Goal: Task Accomplishment & Management: Complete application form

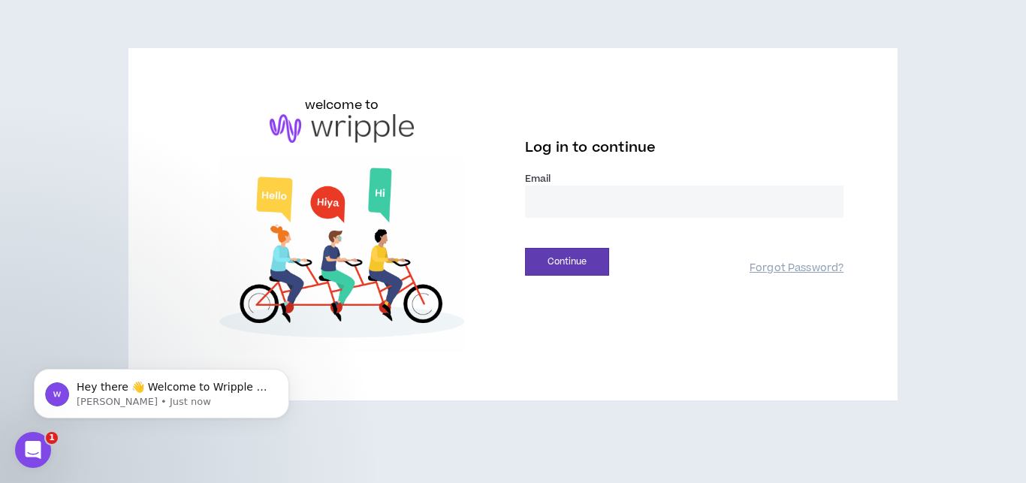
click at [71, 194] on div "welcome to Log in to continue Email * Continue Forgot Password?" at bounding box center [513, 230] width 1026 height 461
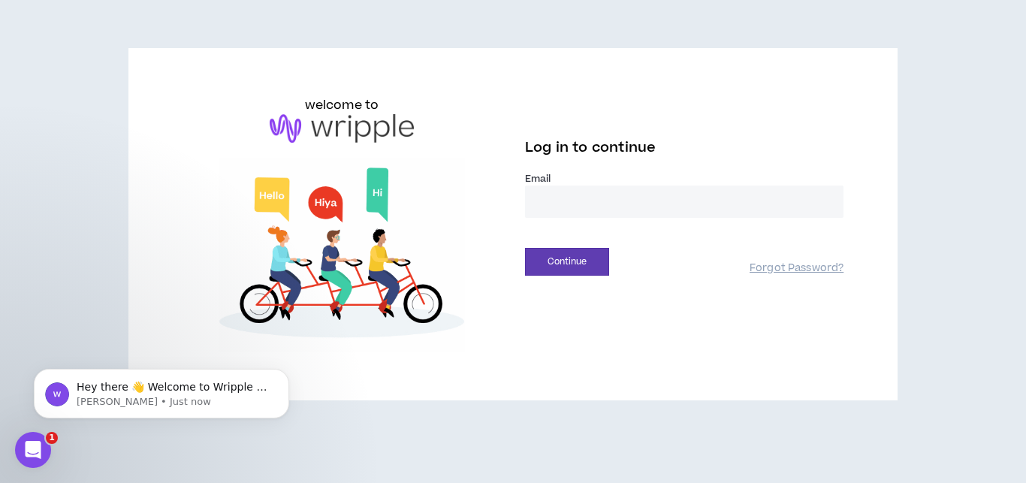
click at [528, 209] on input "email" at bounding box center [684, 202] width 319 height 32
paste input "**********"
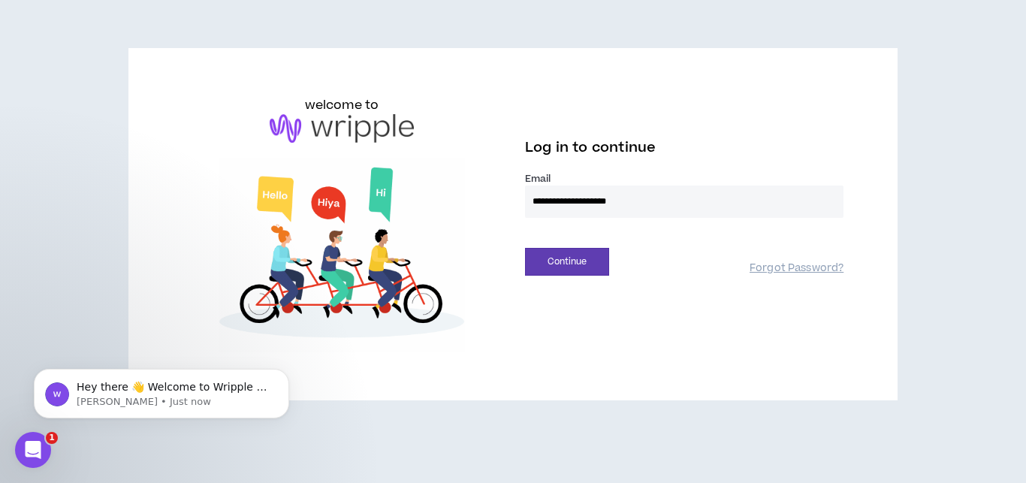
type input "**********"
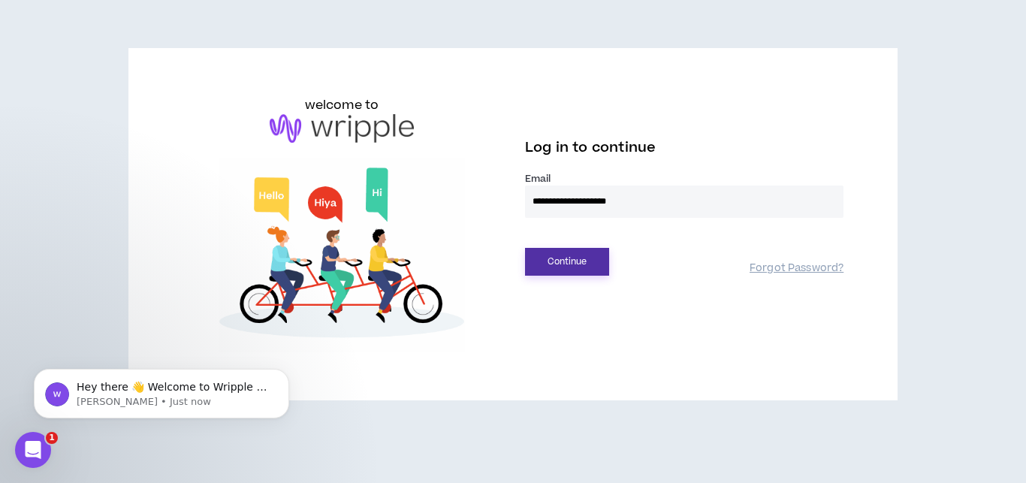
click at [571, 258] on button "Continue" at bounding box center [567, 262] width 84 height 28
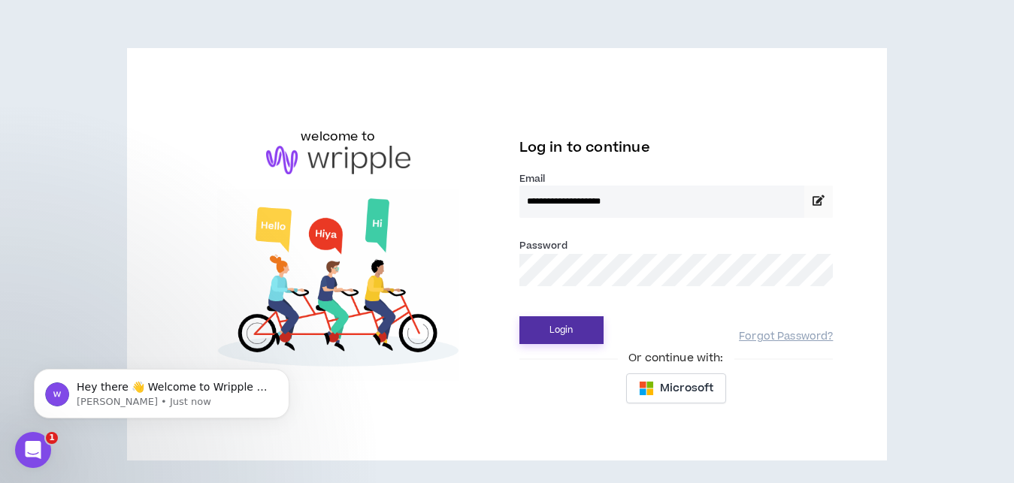
click at [567, 325] on button "Login" at bounding box center [561, 330] width 84 height 28
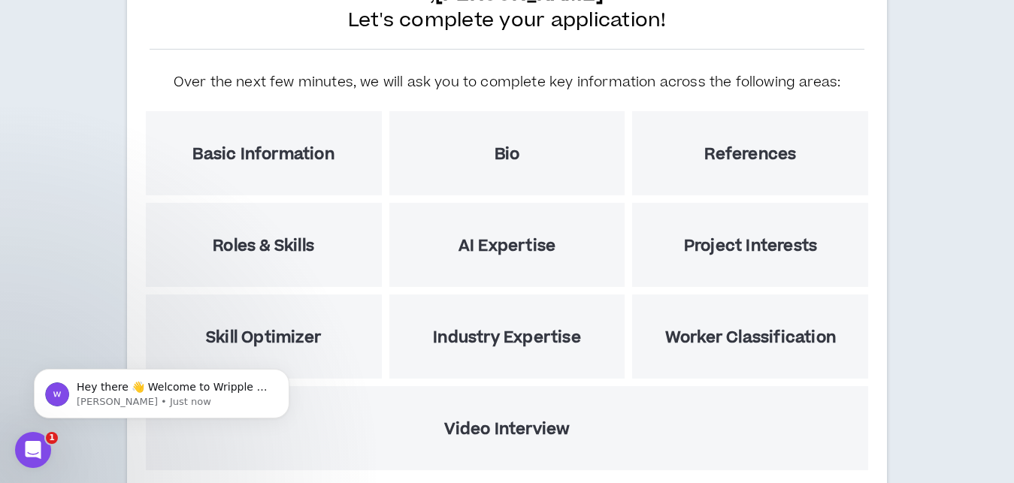
scroll to position [222, 0]
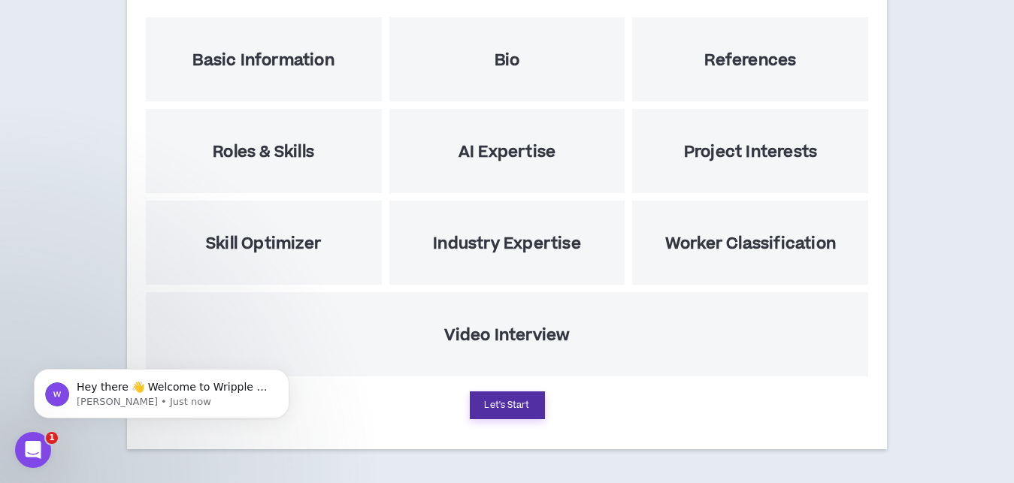
click at [497, 417] on button "Let's Start" at bounding box center [507, 405] width 75 height 28
select select "US"
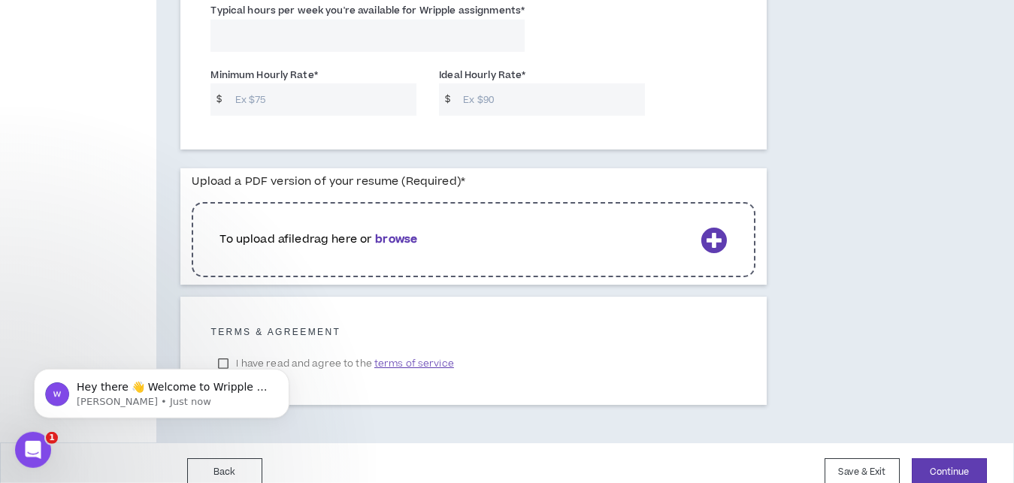
scroll to position [1203, 0]
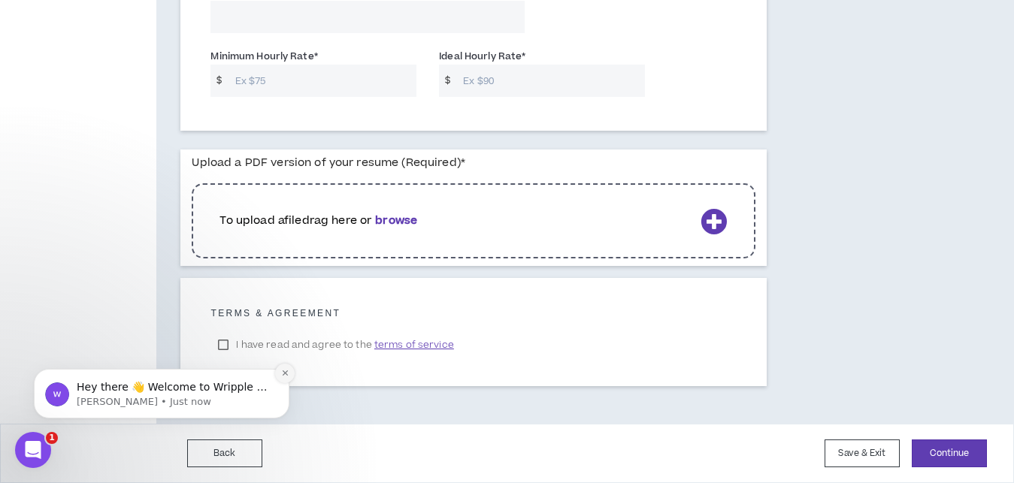
click at [281, 371] on icon "Dismiss notification" at bounding box center [285, 373] width 8 height 8
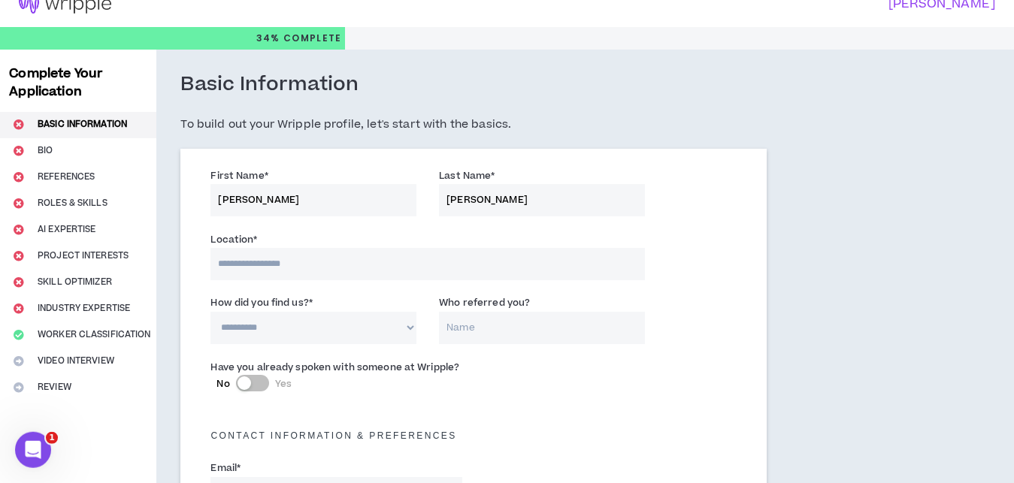
scroll to position [0, 0]
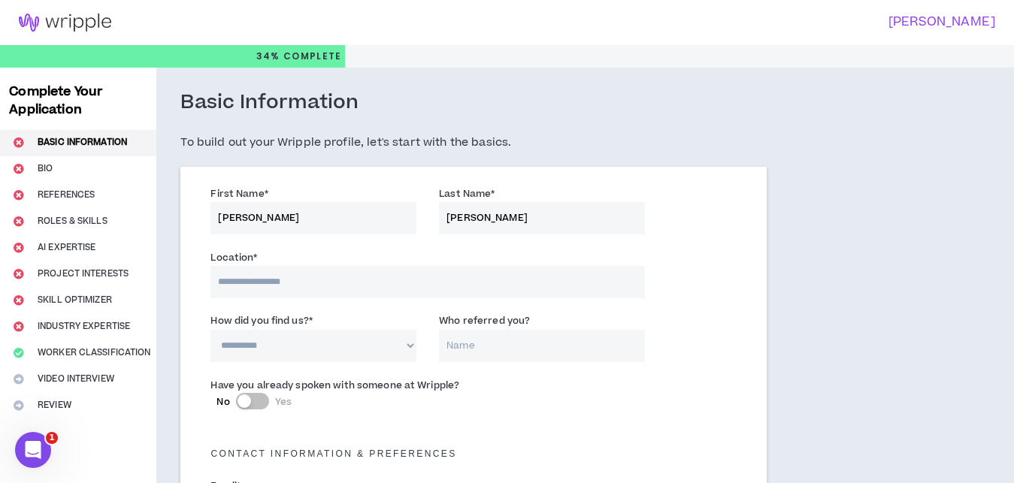
click at [257, 281] on input at bounding box center [427, 282] width 434 height 32
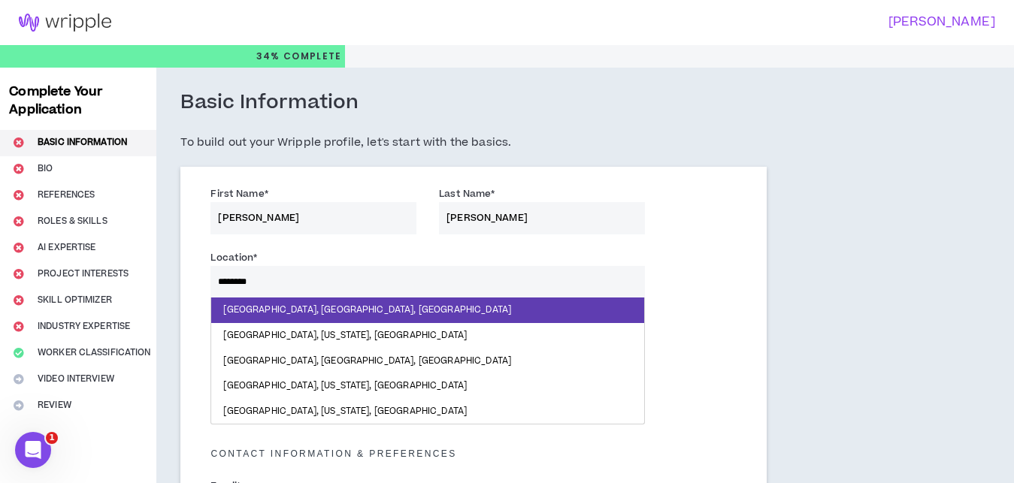
type input "*********"
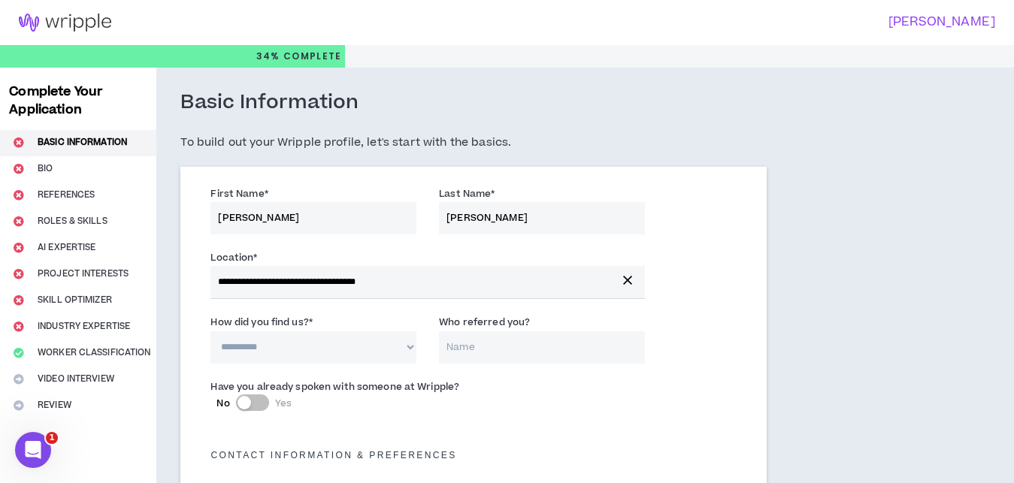
scroll to position [128, 0]
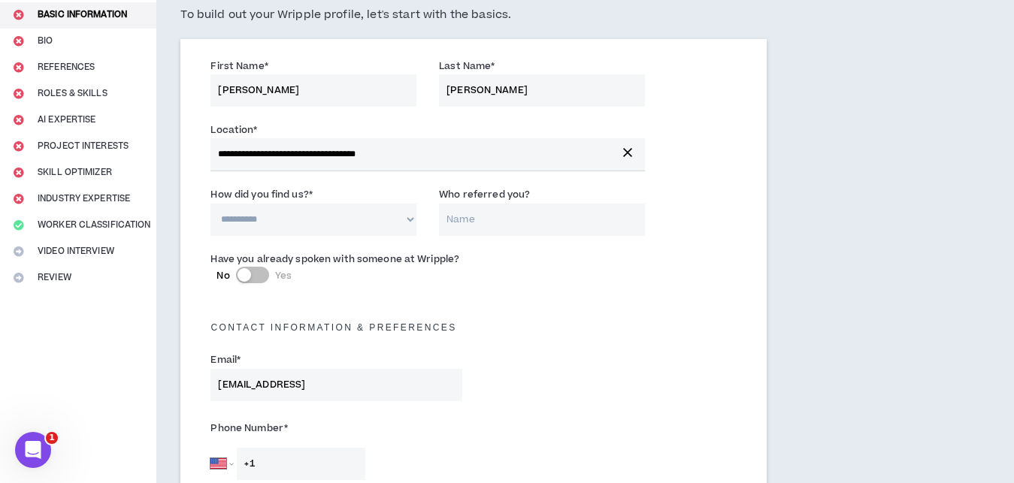
select select "*"
click option "**********" at bounding box center [0, 0] width 0 height 0
click at [518, 219] on input "Who referred you?" at bounding box center [542, 220] width 206 height 32
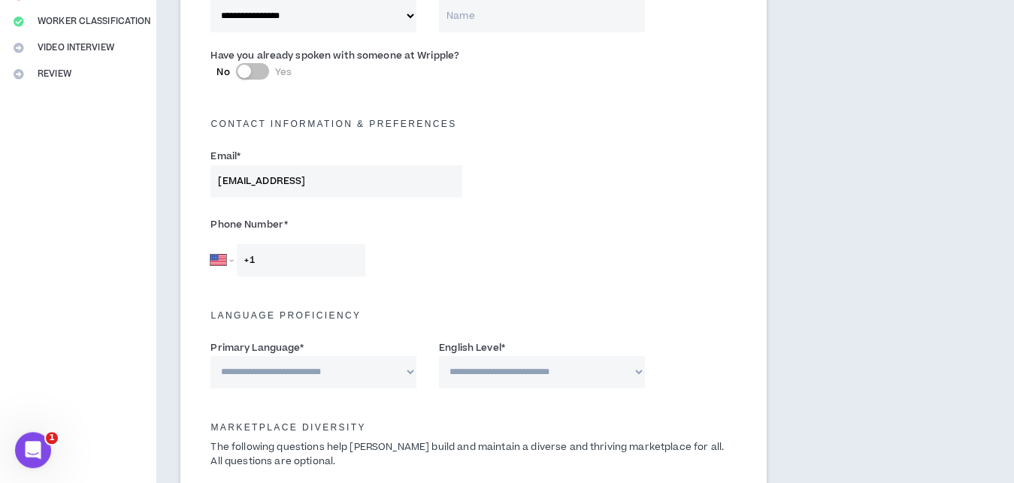
scroll to position [383, 0]
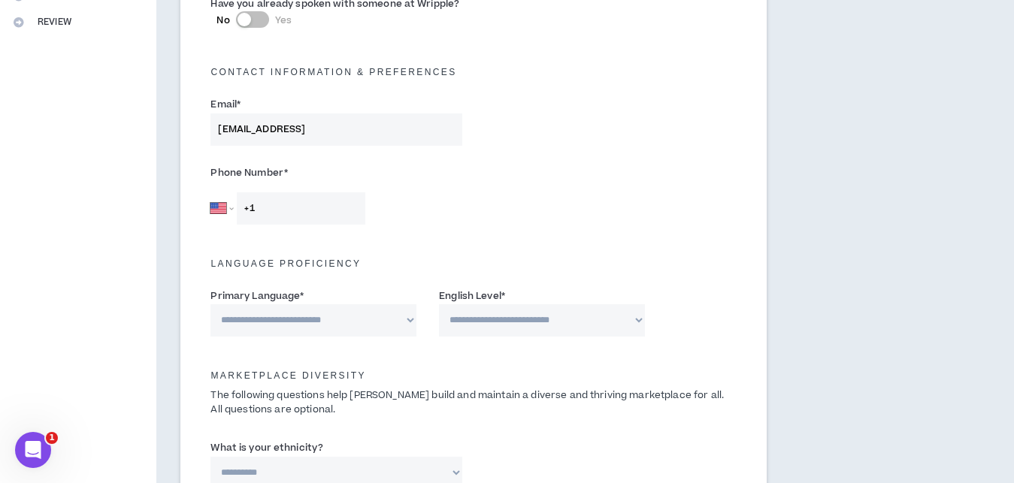
click at [282, 214] on input "+1" at bounding box center [301, 208] width 128 height 32
click at [210, 192] on select "[GEOGRAPHIC_DATA] [GEOGRAPHIC_DATA] [GEOGRAPHIC_DATA] [GEOGRAPHIC_DATA] [US_STA…" at bounding box center [221, 208] width 23 height 32
select select "ZA"
click option "[GEOGRAPHIC_DATA]" at bounding box center [0, 0] width 0 height 0
click at [286, 204] on input "+27" at bounding box center [301, 208] width 128 height 32
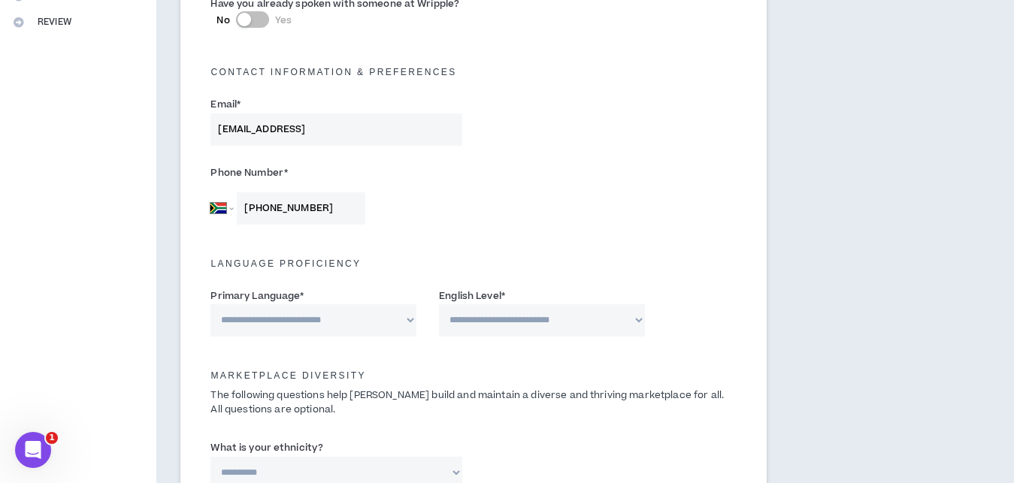
type input "[PHONE_NUMBER]"
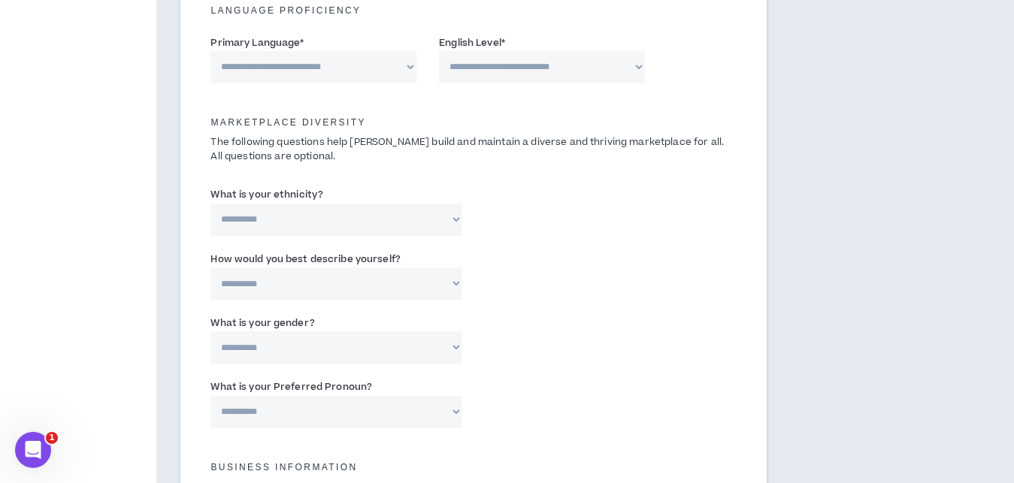
scroll to position [639, 0]
click at [210, 49] on select "**********" at bounding box center [313, 65] width 206 height 32
select select "*******"
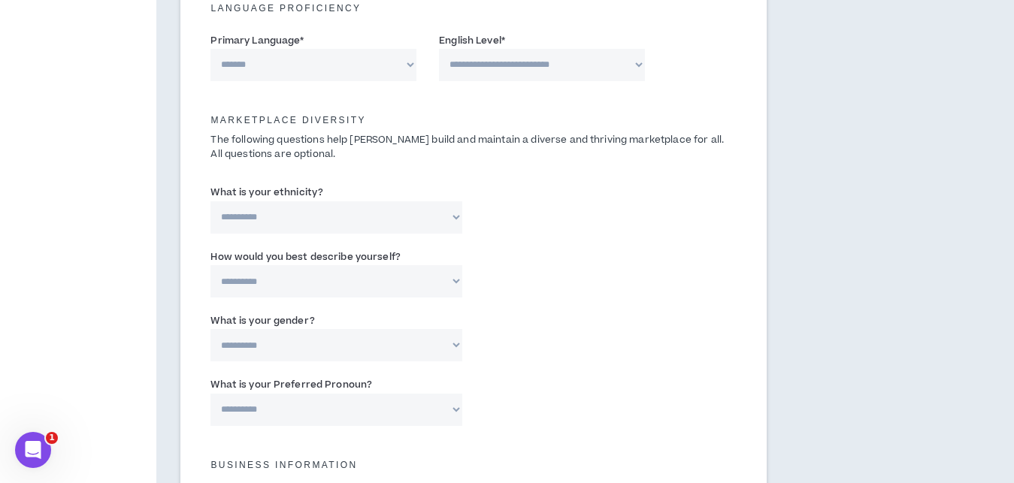
click option "*******" at bounding box center [0, 0] width 0 height 0
click at [530, 47] on div "**********" at bounding box center [542, 56] width 206 height 49
click at [439, 49] on select "**********" at bounding box center [542, 65] width 206 height 32
select select "*"
click option "**********" at bounding box center [0, 0] width 0 height 0
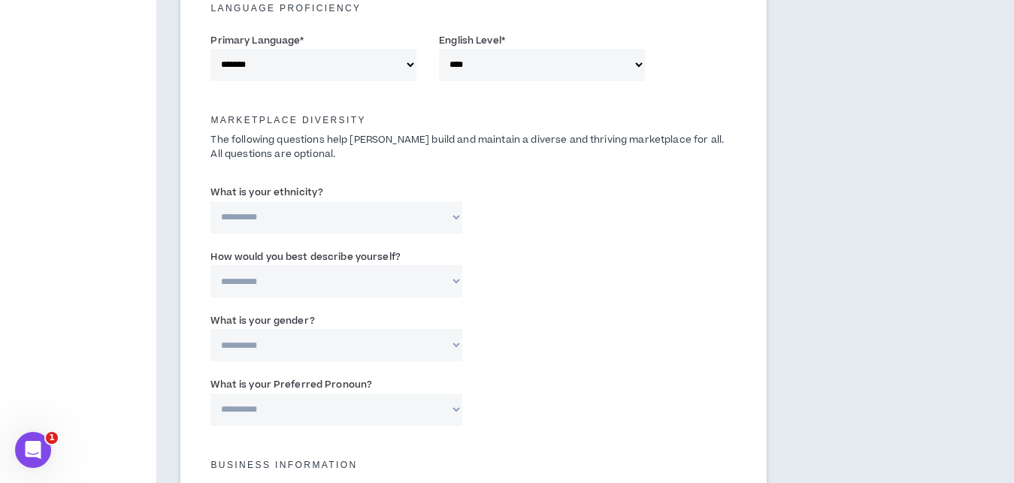
click at [210, 201] on select "**********" at bounding box center [336, 217] width 252 height 32
click at [292, 211] on select "**********" at bounding box center [336, 217] width 252 height 32
click at [582, 313] on div "**********" at bounding box center [473, 341] width 548 height 64
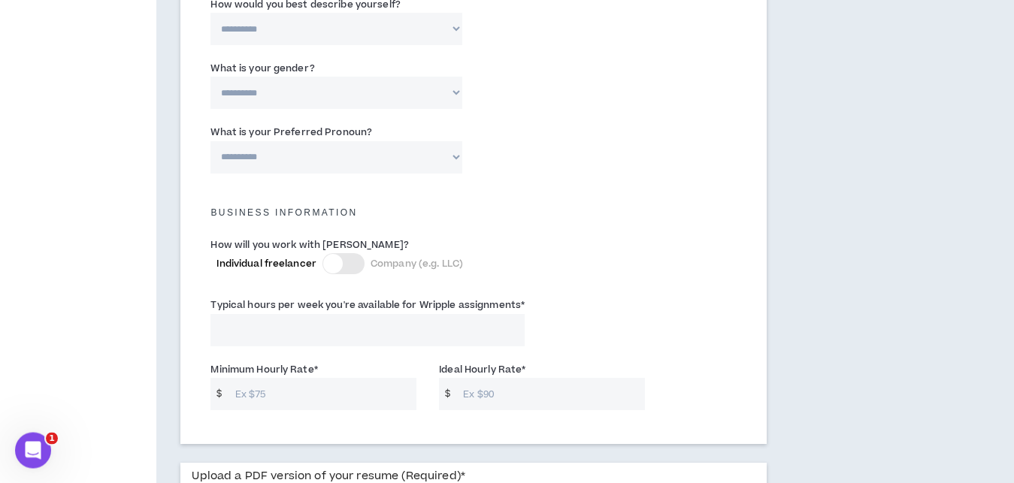
scroll to position [894, 0]
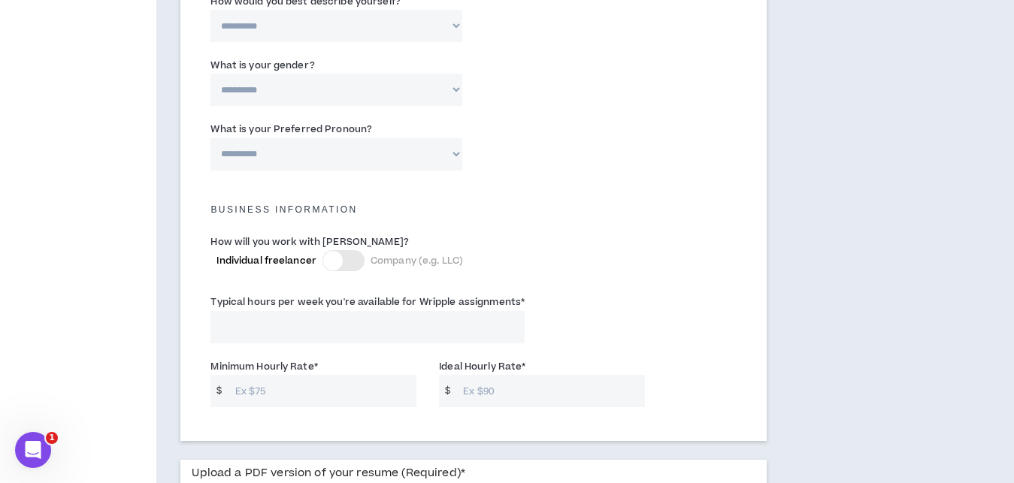
click at [355, 258] on div at bounding box center [343, 260] width 42 height 21
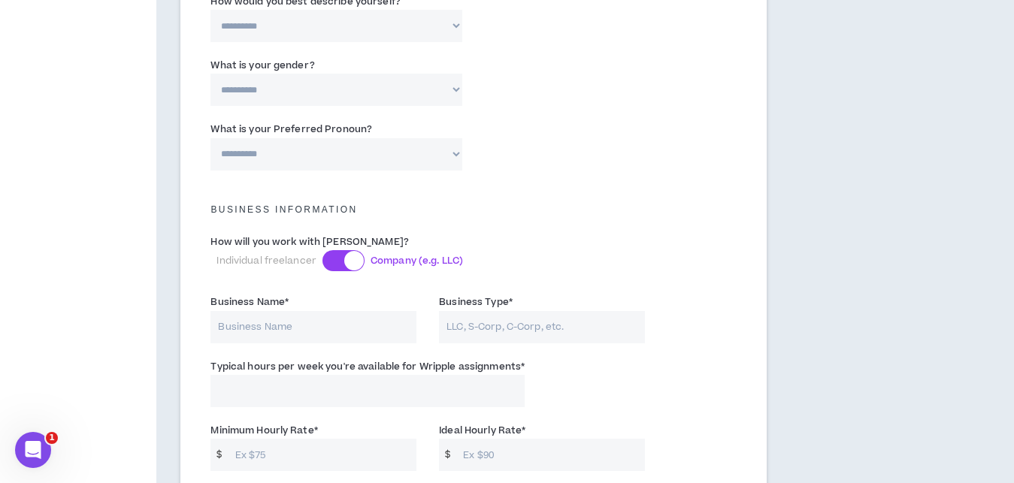
scroll to position [1022, 0]
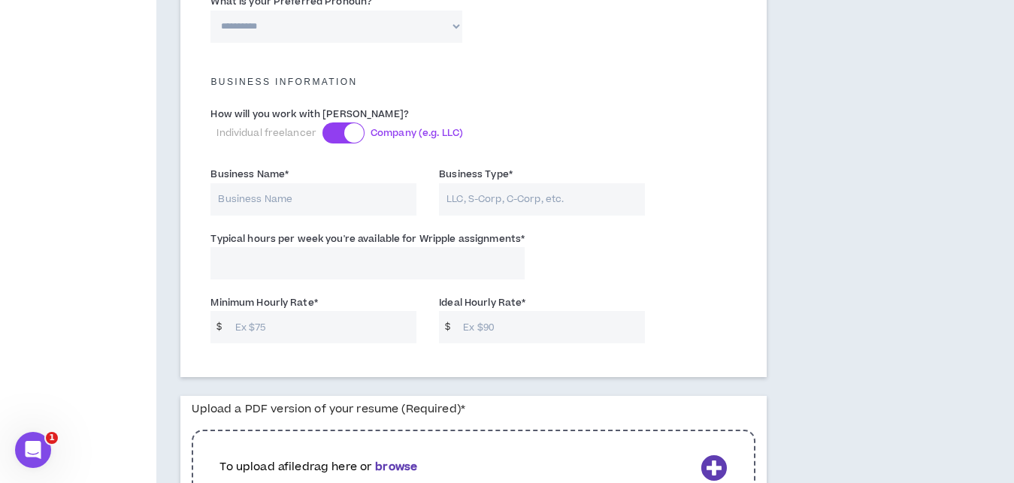
click at [287, 195] on input "Business Name *" at bounding box center [313, 199] width 206 height 32
type input "Let's Go Media"
click at [527, 195] on input "Business Type *" at bounding box center [542, 199] width 206 height 32
type input "Marketing Agency"
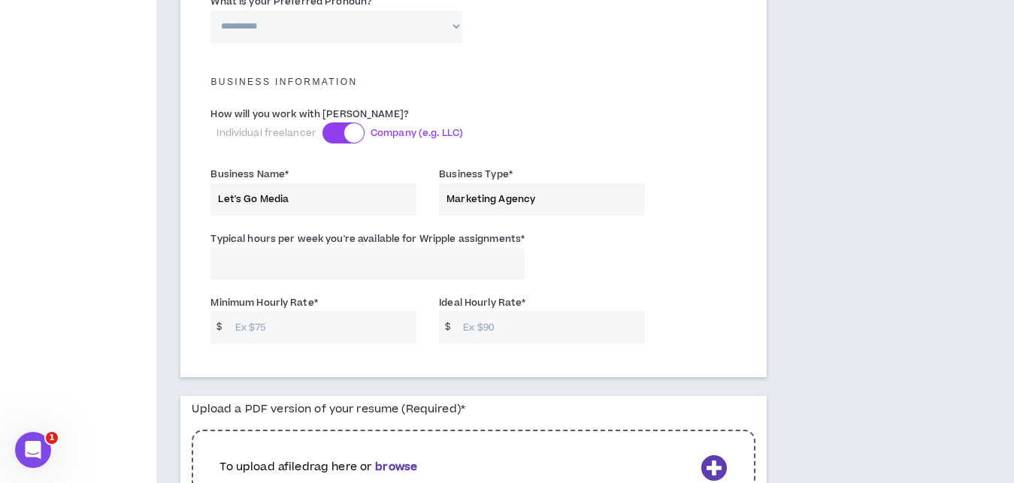
click at [409, 267] on input "Typical hours per week you're available for Wripple assignments *" at bounding box center [367, 263] width 314 height 32
type input "40"
click at [283, 335] on input "Minimum Hourly Rate *" at bounding box center [322, 327] width 189 height 32
type input "30"
click at [496, 333] on input "Ideal Hourly Rate *" at bounding box center [549, 327] width 189 height 32
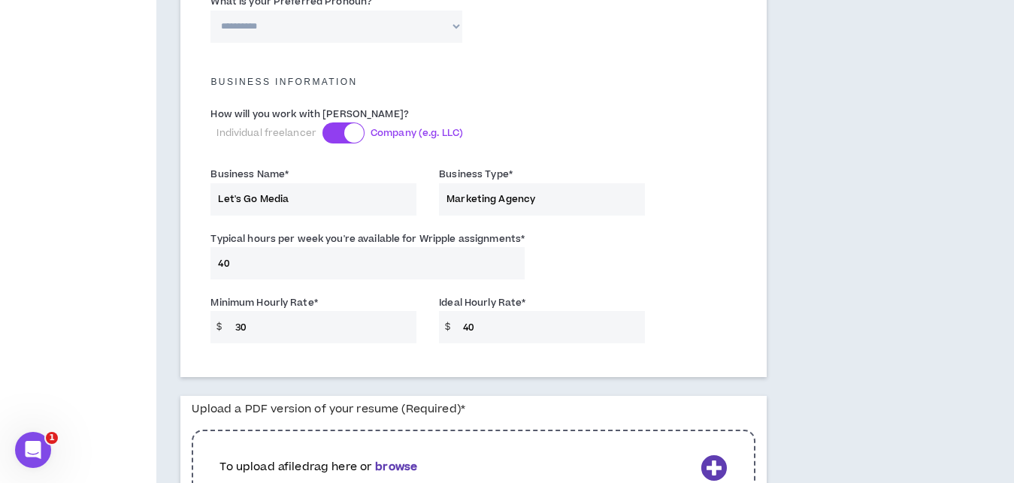
type input "40"
click at [649, 263] on div "Typical hours per week you're available for Wripple assignments * 40" at bounding box center [473, 259] width 548 height 64
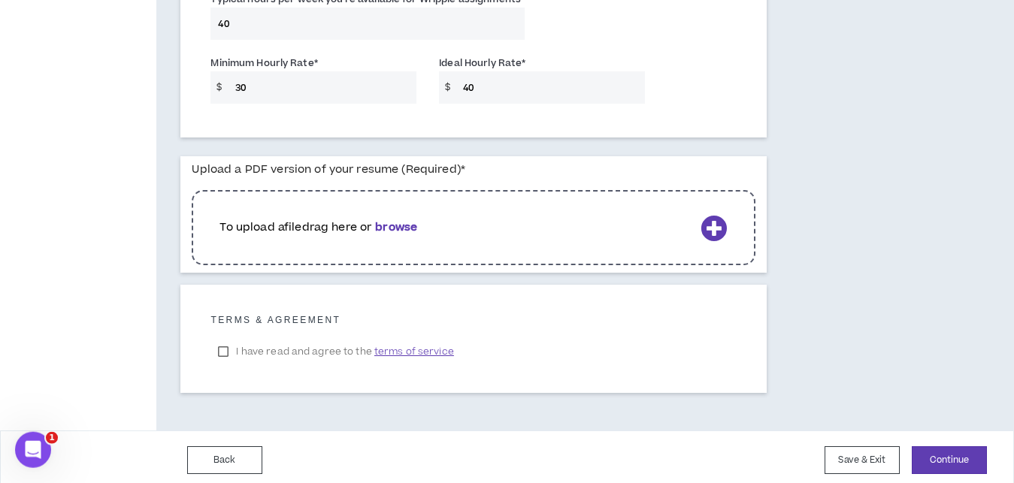
scroll to position [1269, 0]
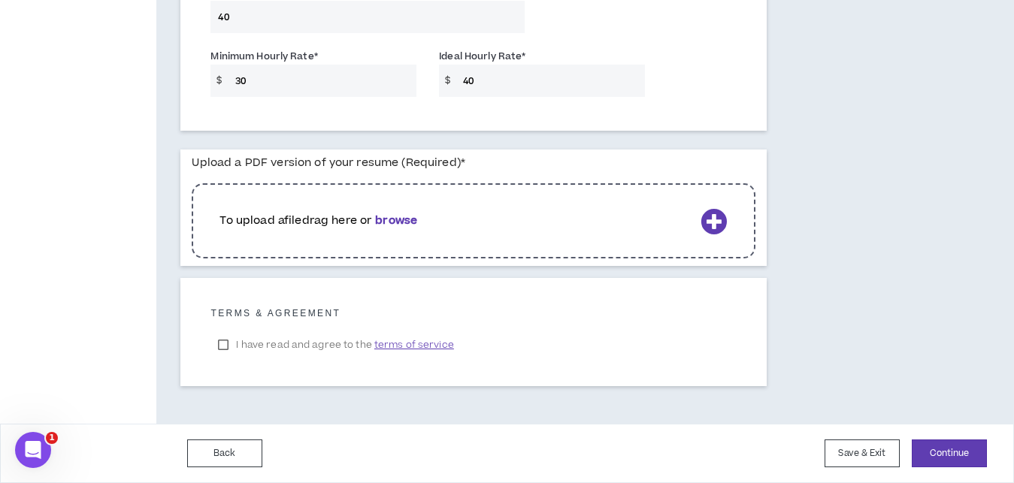
click at [397, 219] on b "browse" at bounding box center [396, 221] width 42 height 16
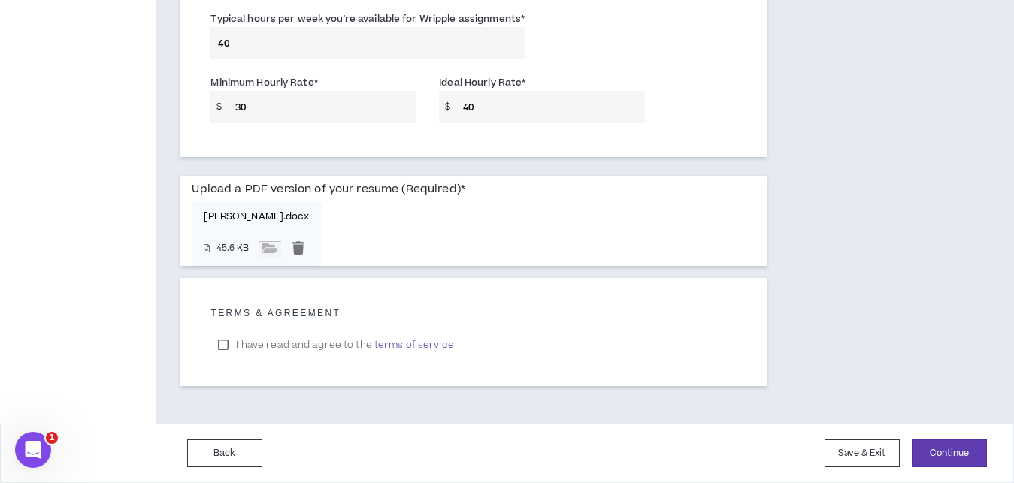
scroll to position [1242, 0]
click at [223, 346] on label "I have read and agree to the terms of service" at bounding box center [335, 345] width 250 height 23
click at [975, 448] on button "Continue" at bounding box center [948, 454] width 75 height 28
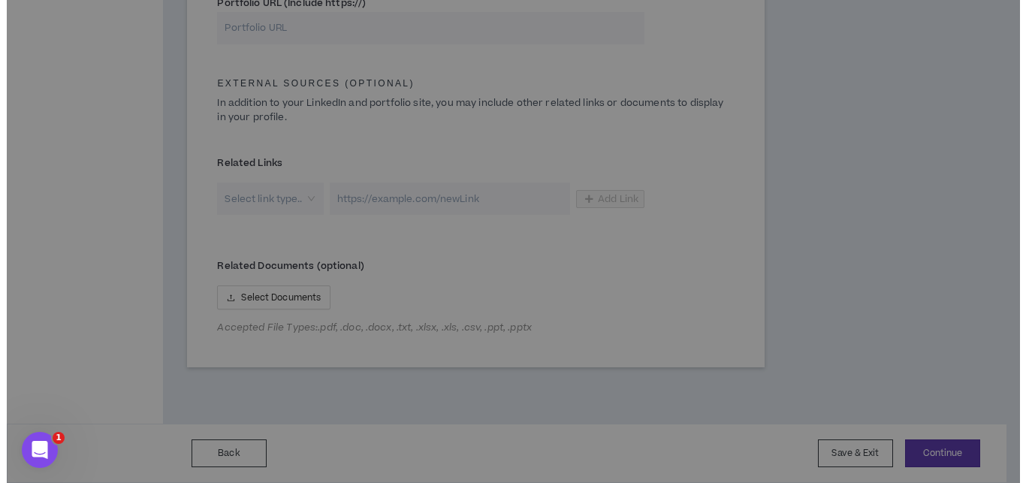
scroll to position [762, 0]
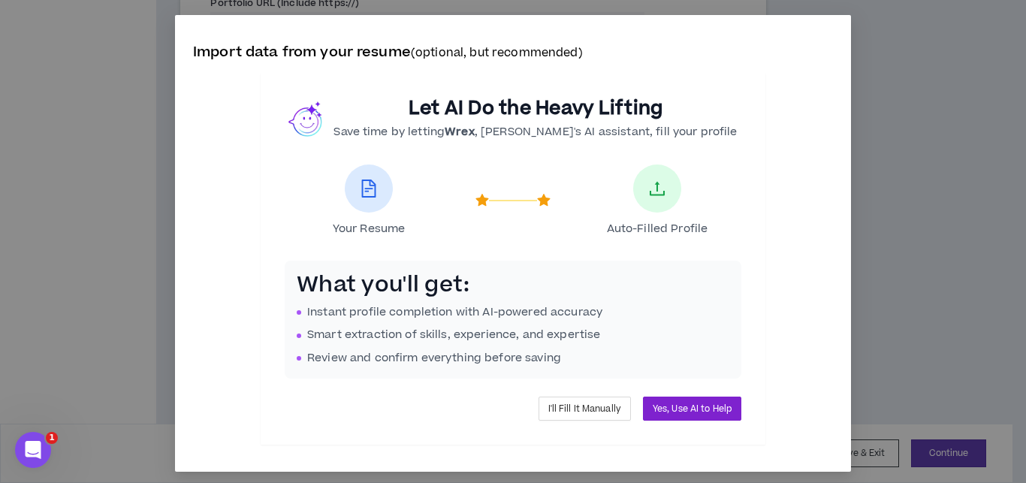
click at [683, 402] on span "Yes, Use AI to Help" at bounding box center [692, 409] width 79 height 14
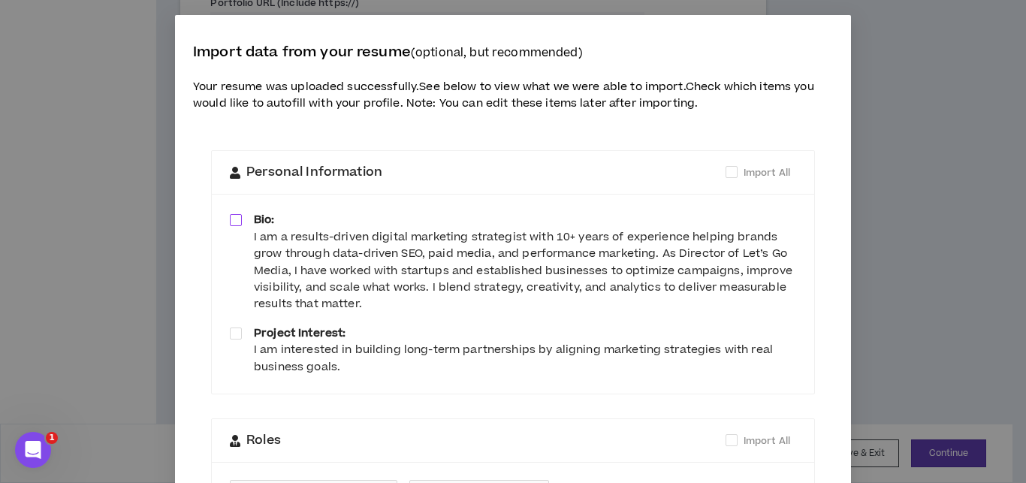
click at [231, 219] on span at bounding box center [236, 220] width 12 height 12
click at [231, 330] on span at bounding box center [236, 334] width 12 height 12
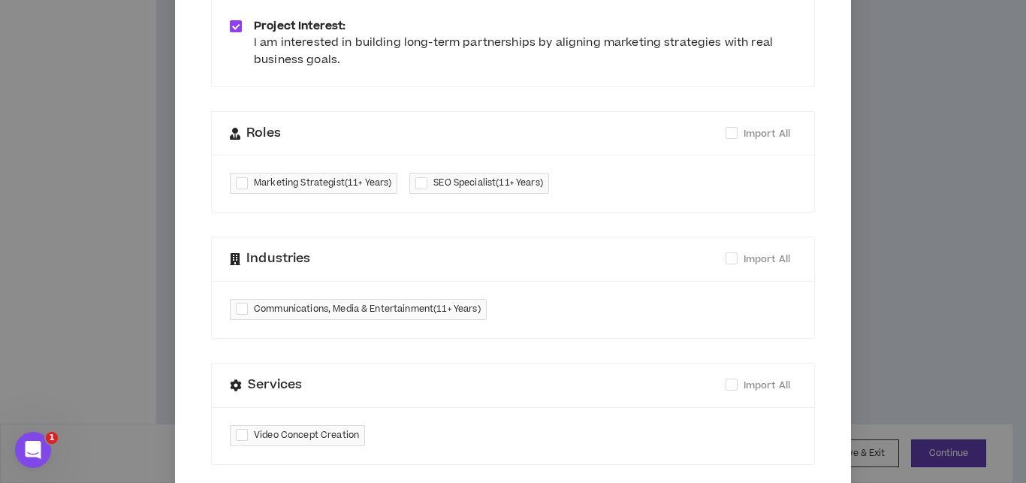
scroll to position [316, 0]
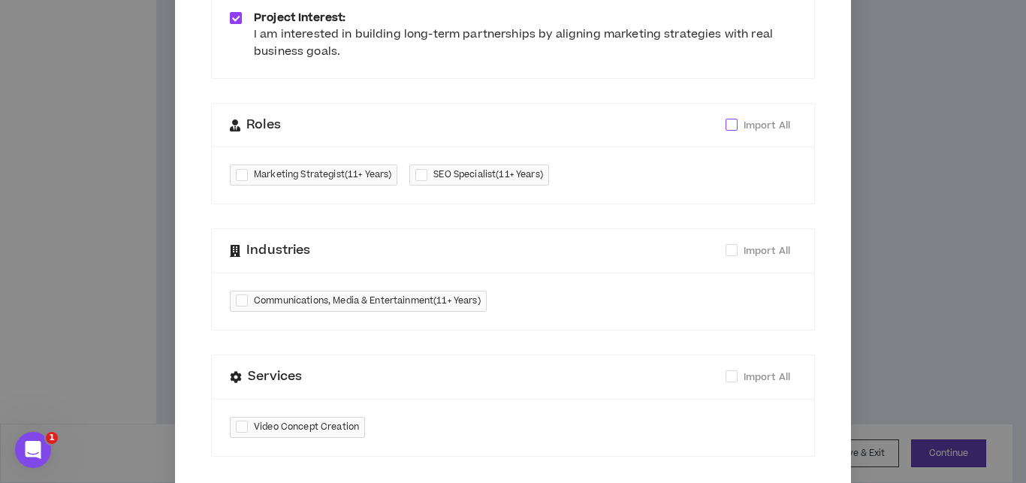
click at [726, 128] on span at bounding box center [732, 125] width 12 height 12
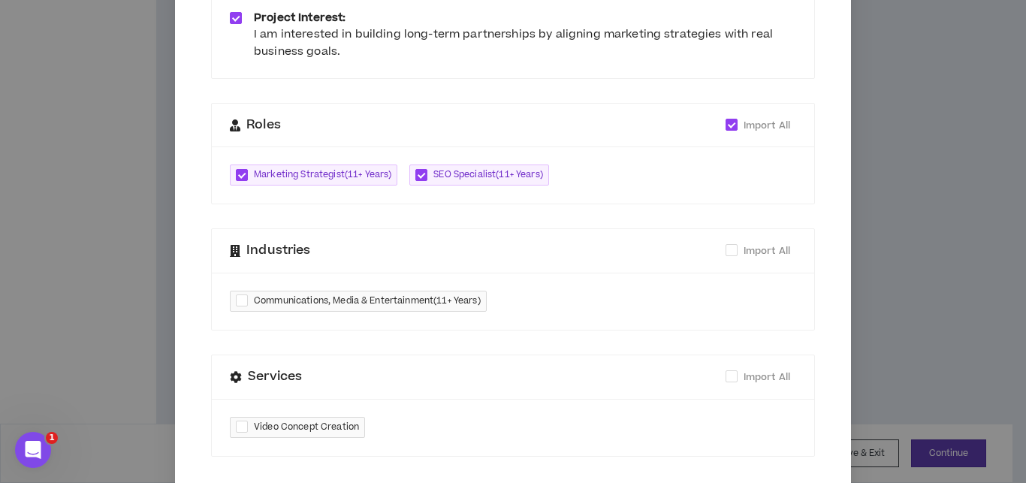
checkbox input "****"
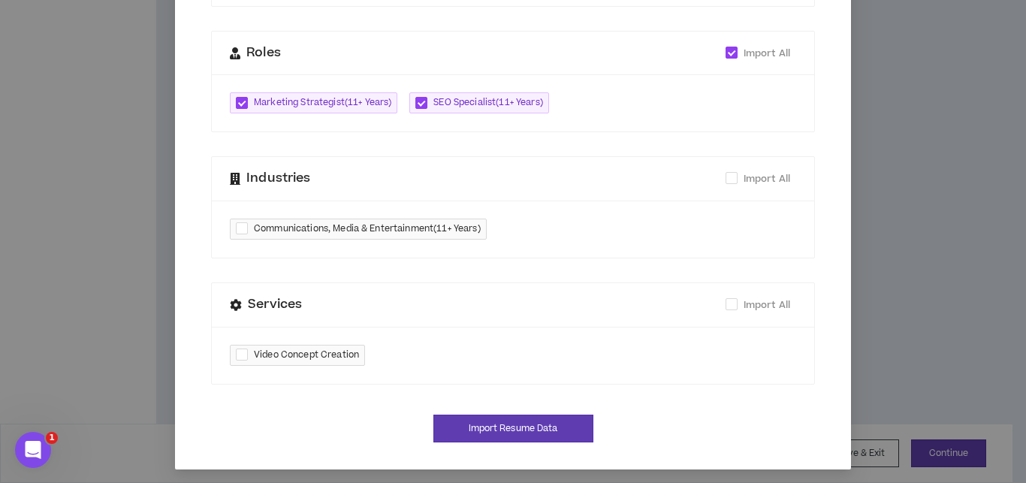
scroll to position [393, 0]
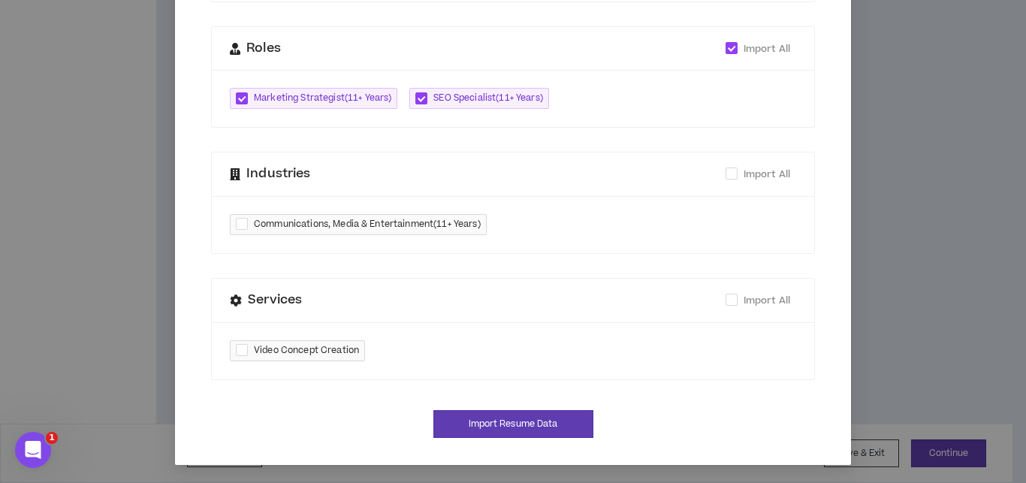
click at [628, 113] on div "Marketing Strategist ( 11+ Years ) SEO Specialist ( 11+ Years )" at bounding box center [513, 98] width 603 height 57
click at [618, 98] on div "Marketing Strategist ( 11+ Years ) SEO Specialist ( 11+ Years )" at bounding box center [513, 98] width 603 height 57
click at [609, 90] on div "Marketing Strategist ( 11+ Years ) SEO Specialist ( 11+ Years )" at bounding box center [513, 98] width 603 height 57
click at [570, 225] on div "Communications, Media & Entertainment ( 11+ Years )" at bounding box center [513, 224] width 603 height 57
click at [236, 225] on div at bounding box center [245, 224] width 18 height 17
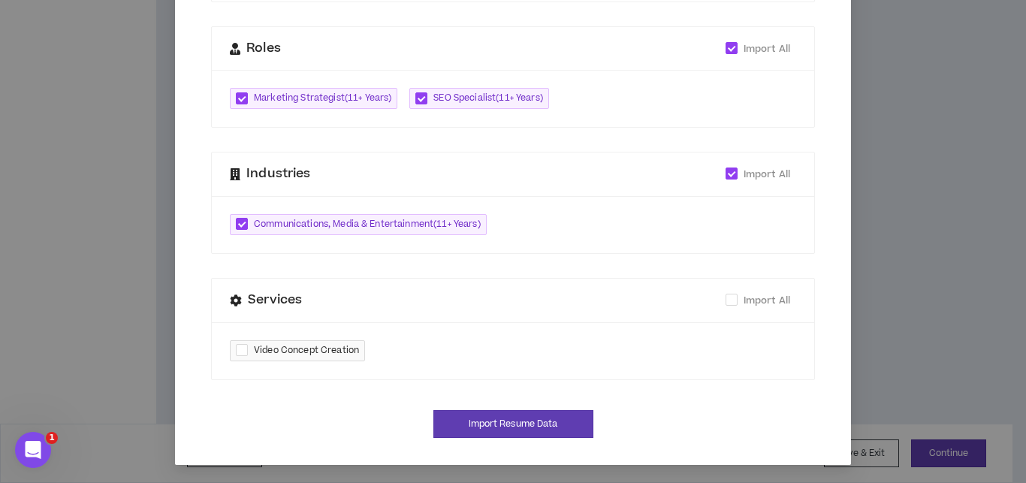
click at [236, 225] on div at bounding box center [245, 224] width 18 height 17
checkbox input "*****"
click at [590, 225] on div "Communications, Media & Entertainment ( 11+ Years )" at bounding box center [513, 224] width 603 height 57
click at [263, 186] on div "Industries Import All" at bounding box center [513, 175] width 567 height 44
click at [373, 191] on div "Industries Import All" at bounding box center [513, 175] width 567 height 44
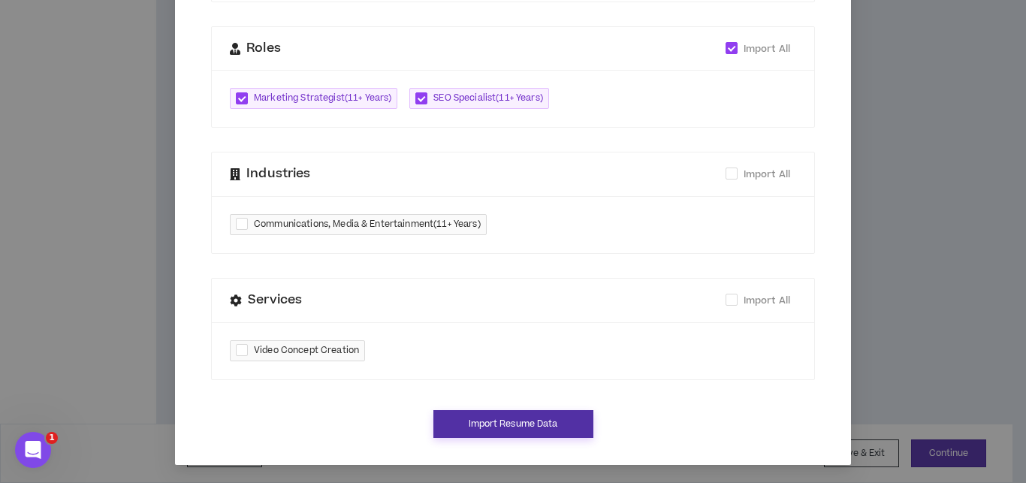
click at [533, 434] on button "Import Resume Data" at bounding box center [514, 424] width 160 height 28
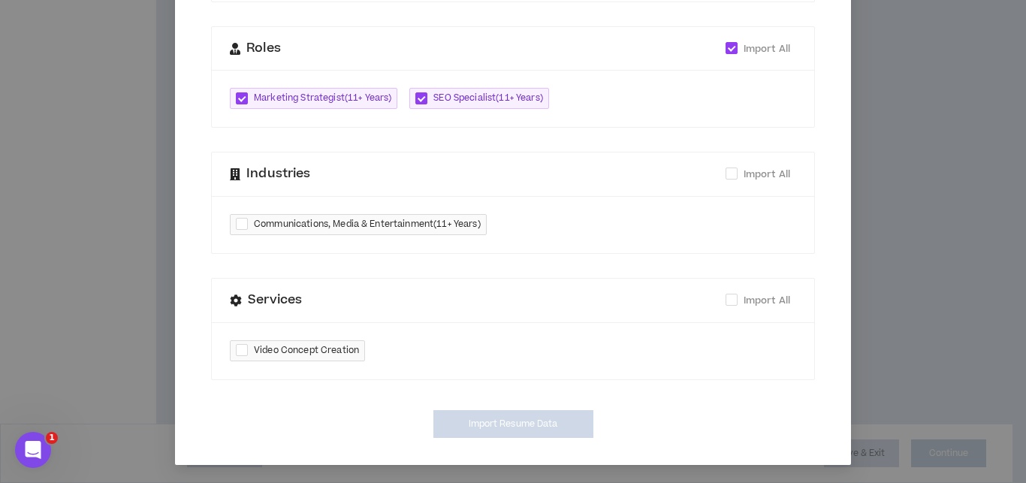
scroll to position [738, 0]
type textarea "**********"
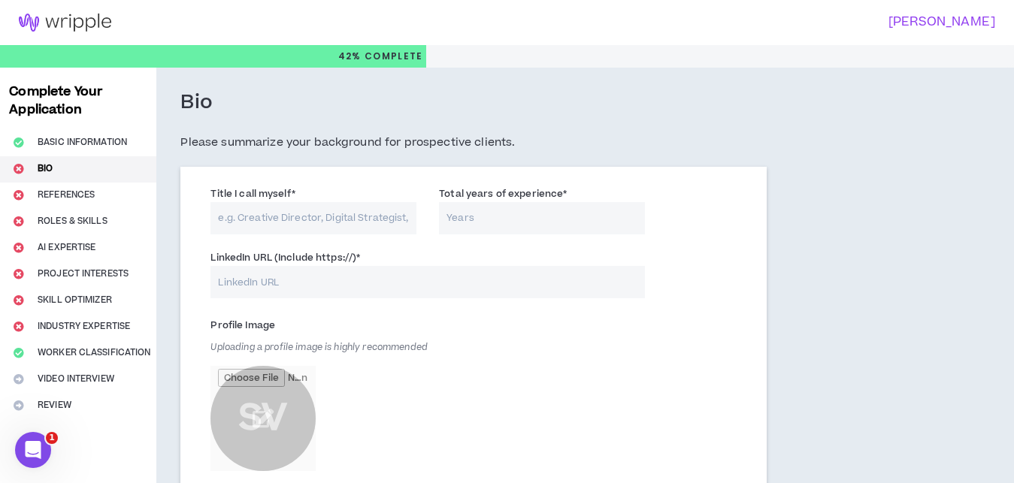
click at [261, 214] on input "Title I call myself *" at bounding box center [313, 218] width 206 height 32
paste input "Digital Marketing & Growth Strategist"
type input "Digital Marketing & Growth Strategist"
click at [452, 220] on input "Total years of experience *" at bounding box center [542, 218] width 206 height 32
type input "10"
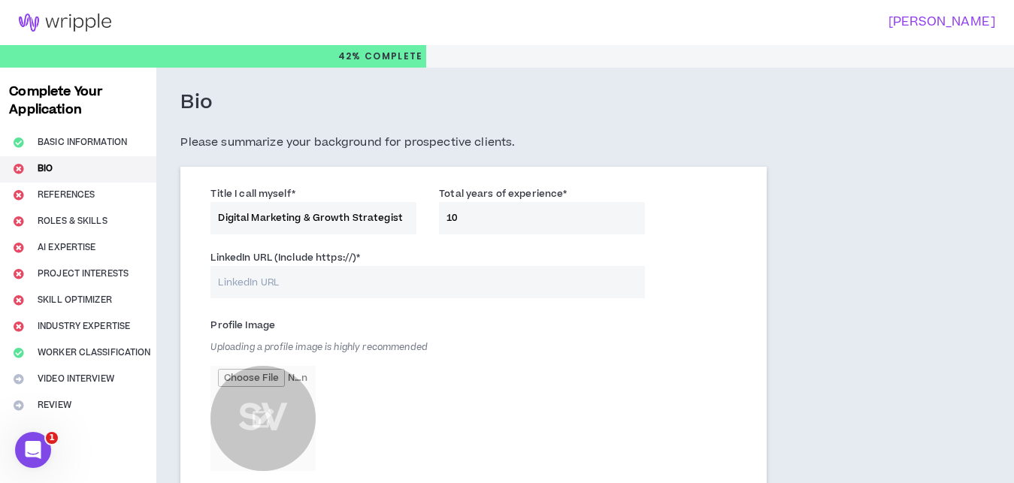
click at [277, 294] on input "LinkedIn URL (Include https://) *" at bounding box center [427, 282] width 434 height 32
paste input "[URL][DOMAIN_NAME]"
paste input "url"
type input "[URL][DOMAIN_NAME]"
click at [509, 309] on div "LinkedIn URL (Include https://) * [URL][DOMAIN_NAME]" at bounding box center [473, 278] width 548 height 64
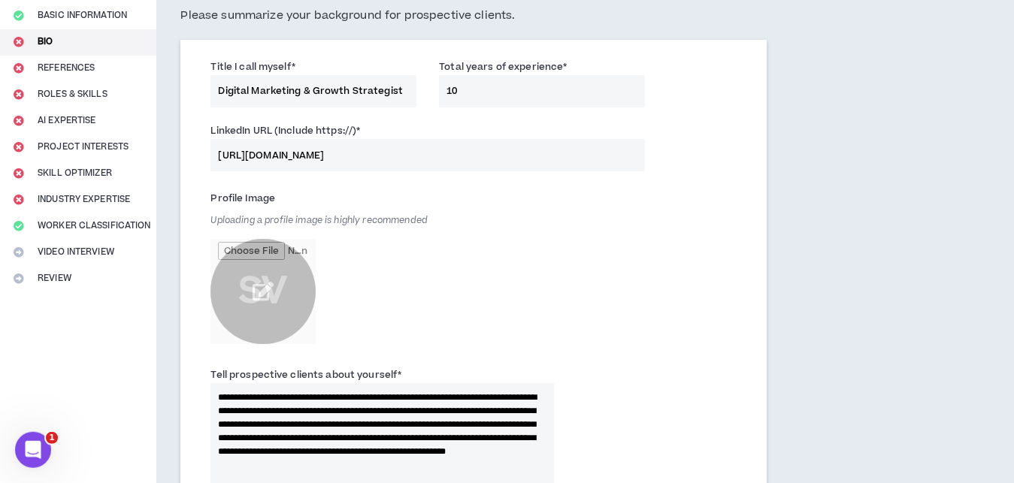
scroll to position [128, 0]
click at [273, 286] on input "file" at bounding box center [262, 290] width 105 height 105
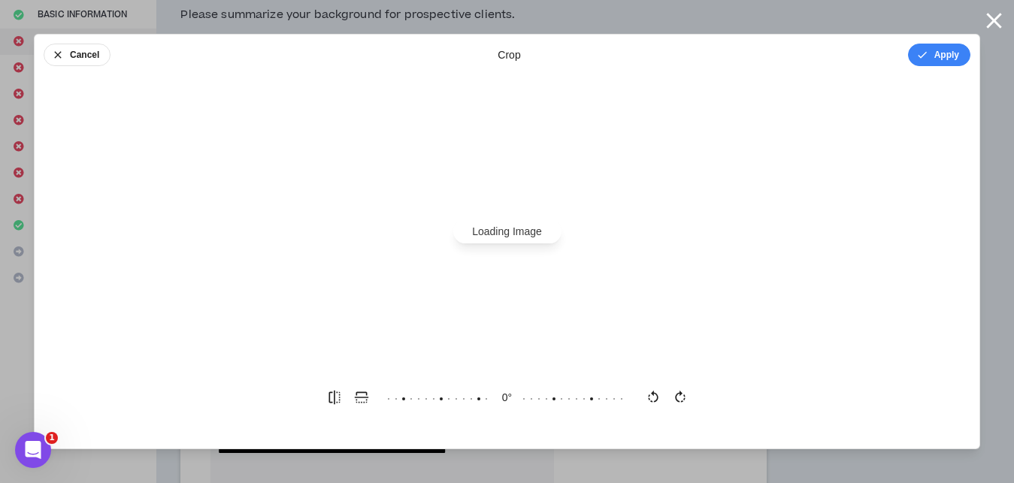
scroll to position [0, 0]
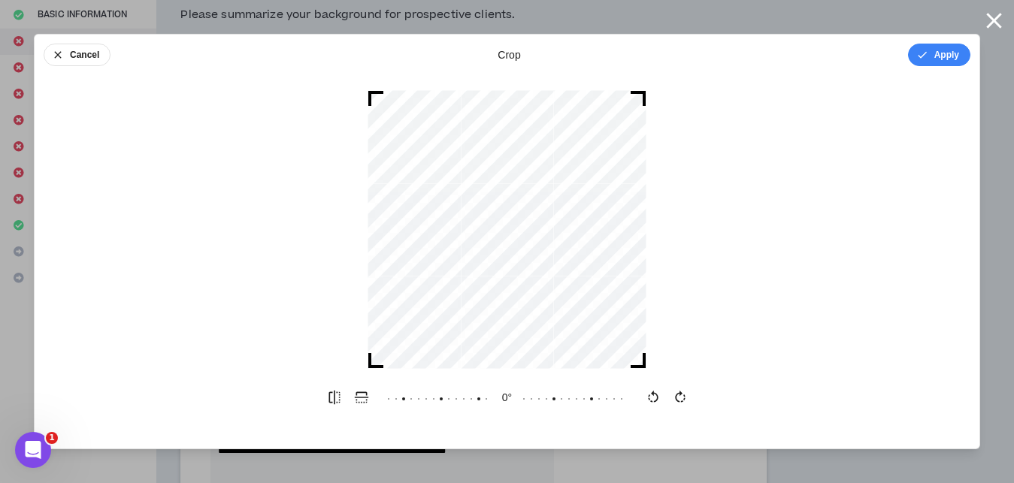
drag, startPoint x: 637, startPoint y: 366, endPoint x: 652, endPoint y: 377, distance: 18.8
click at [646, 369] on div at bounding box center [506, 229] width 279 height 279
click at [953, 60] on button "Apply" at bounding box center [939, 55] width 62 height 23
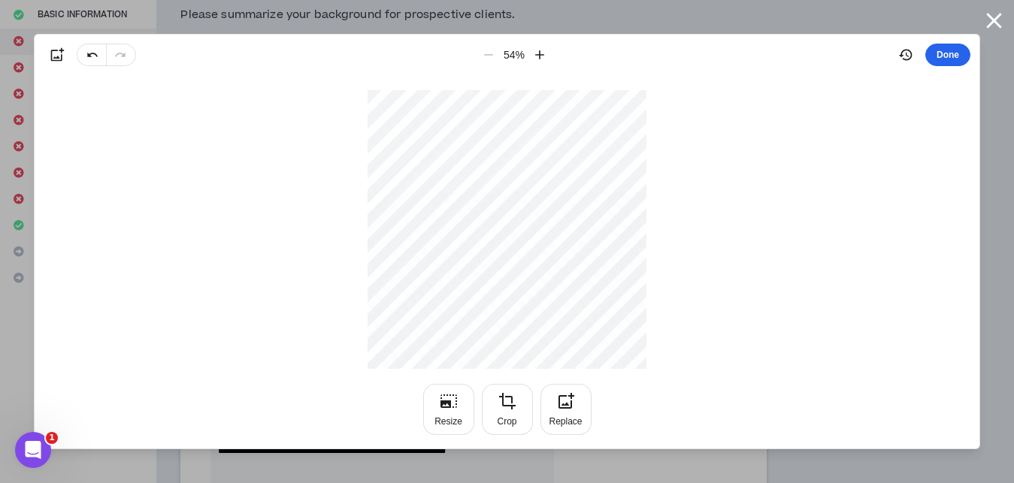
click at [950, 59] on button "Done" at bounding box center [947, 55] width 45 height 23
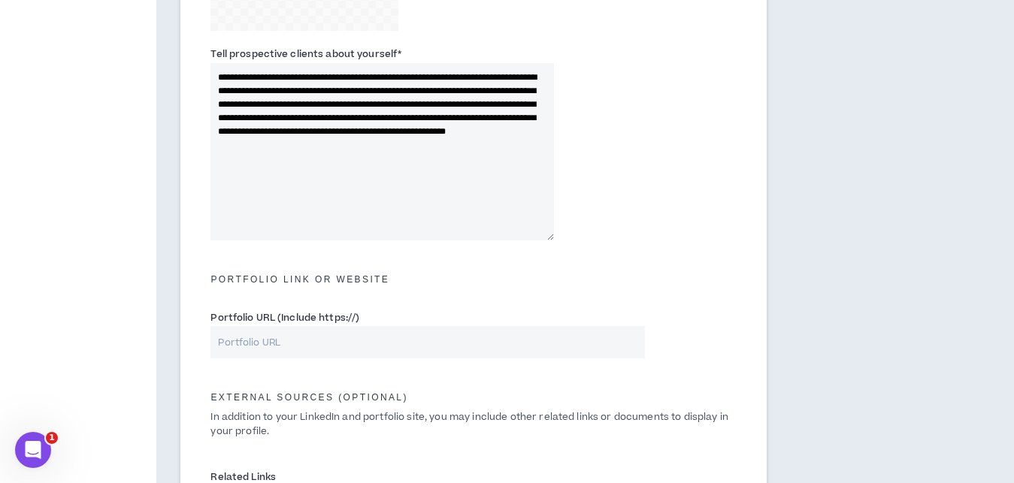
scroll to position [511, 0]
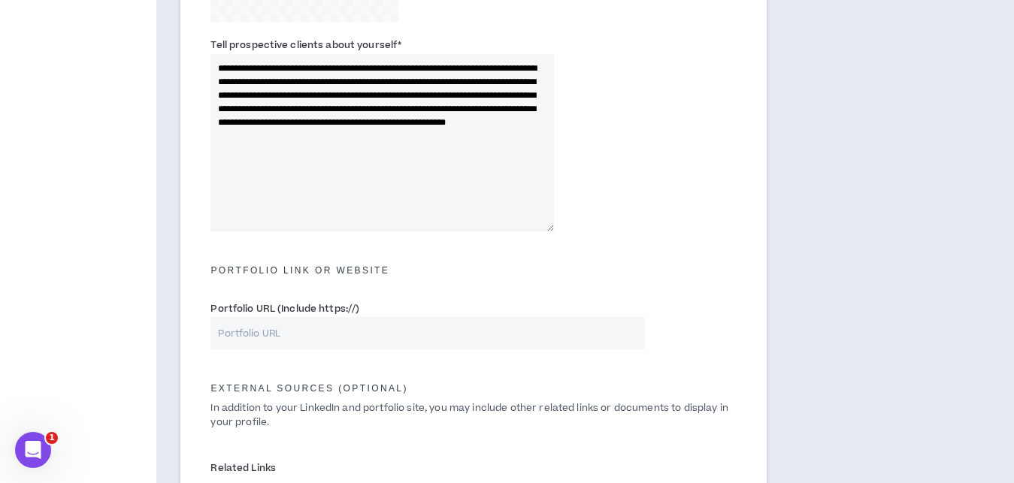
click at [302, 332] on input "Portfolio URL (Include https://)" at bounding box center [427, 333] width 434 height 32
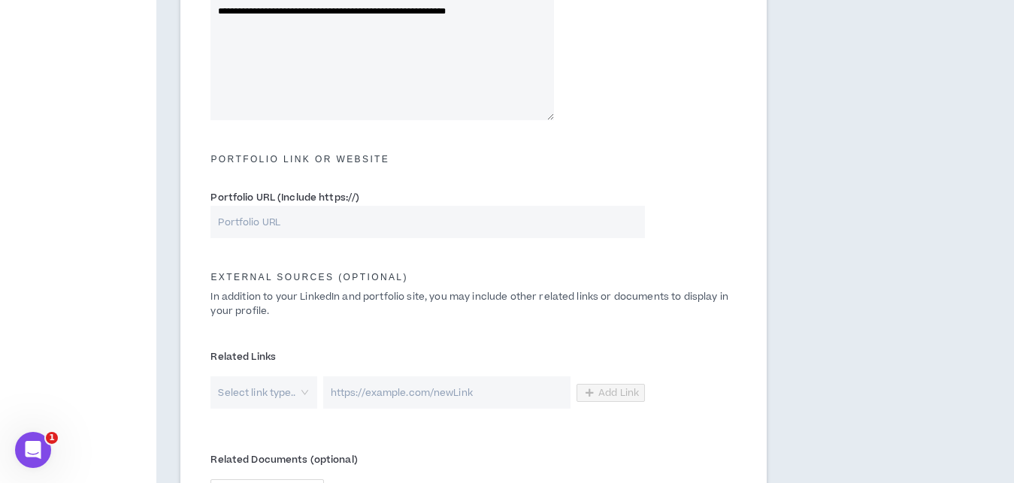
scroll to position [766, 0]
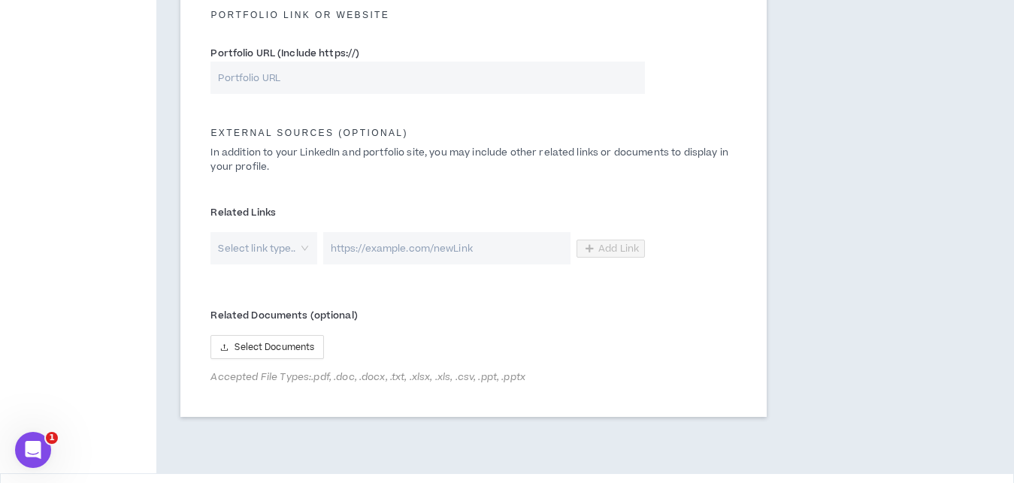
click at [272, 234] on input "search" at bounding box center [258, 248] width 79 height 32
click at [487, 329] on div "Related Documents (optional) Select Documents Accepted File Types: .pdf, .doc, …" at bounding box center [427, 344] width 434 height 80
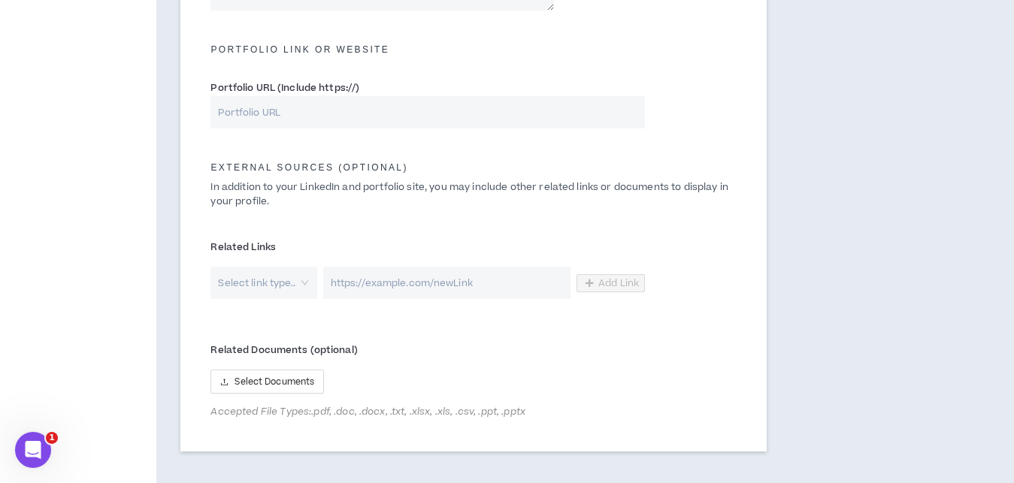
scroll to position [817, 0]
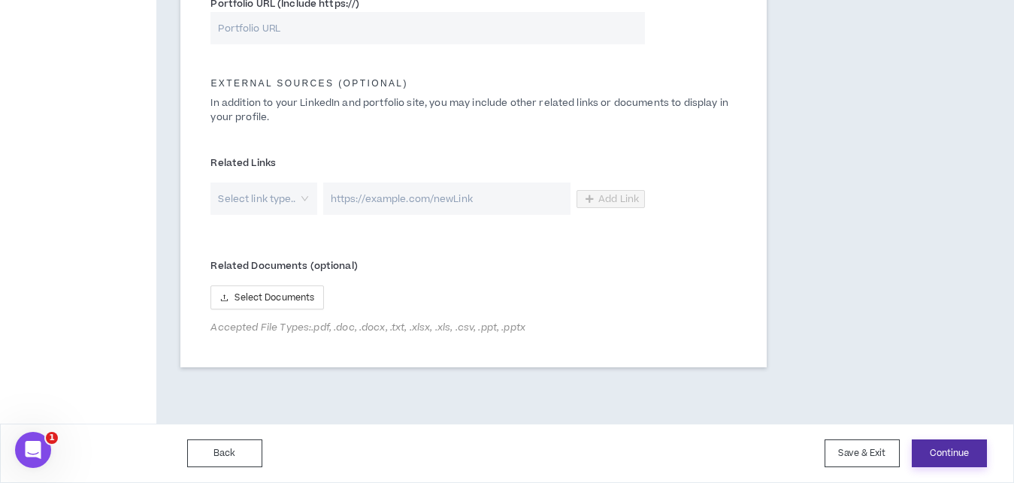
click at [928, 455] on button "Continue" at bounding box center [948, 454] width 75 height 28
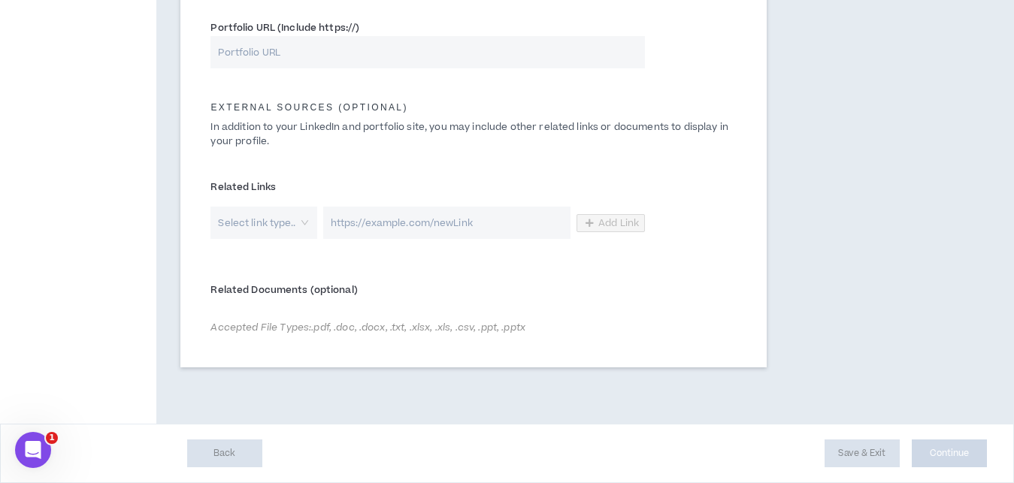
scroll to position [793, 0]
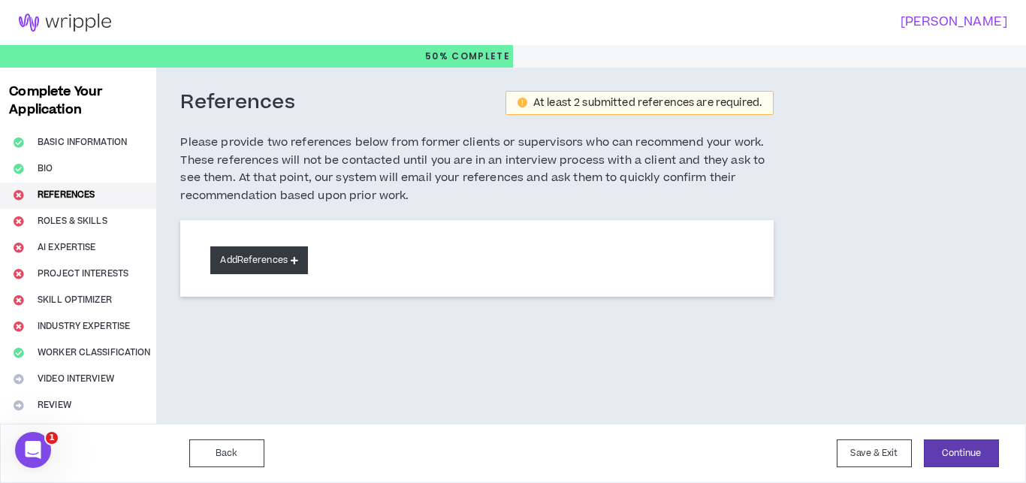
click at [264, 264] on button "Add References" at bounding box center [259, 260] width 98 height 28
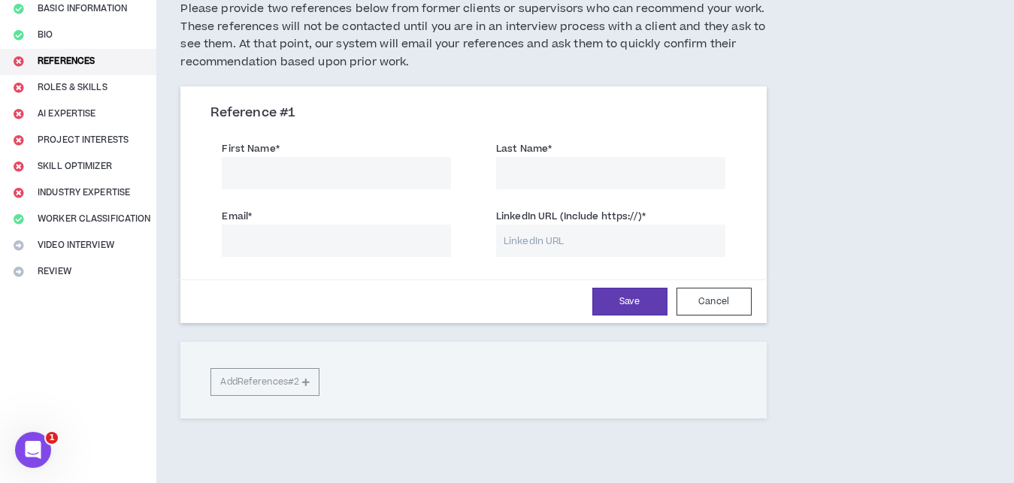
scroll to position [75, 0]
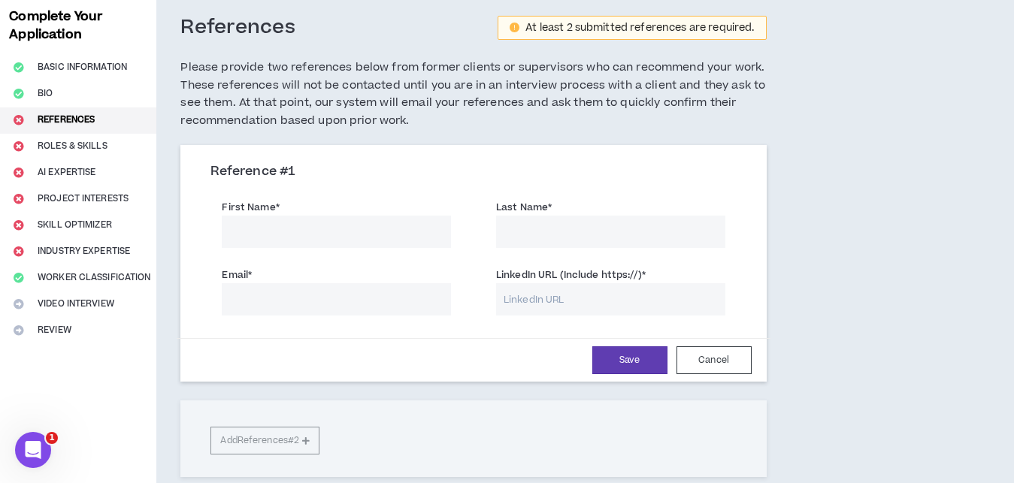
click at [88, 141] on div "Complete Your Application Basic Information Bio References Roles & Skills AI Ex…" at bounding box center [78, 271] width 156 height 559
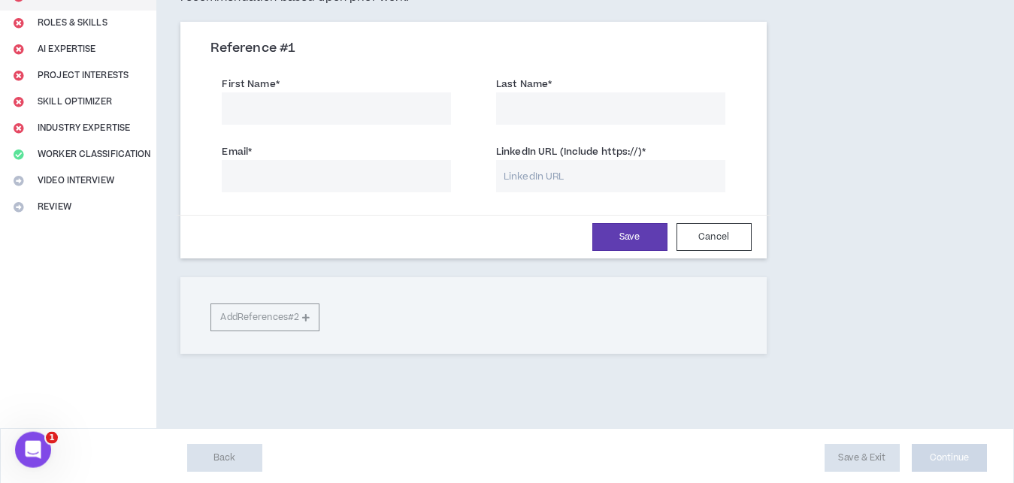
scroll to position [0, 0]
